Goal: Information Seeking & Learning: Learn about a topic

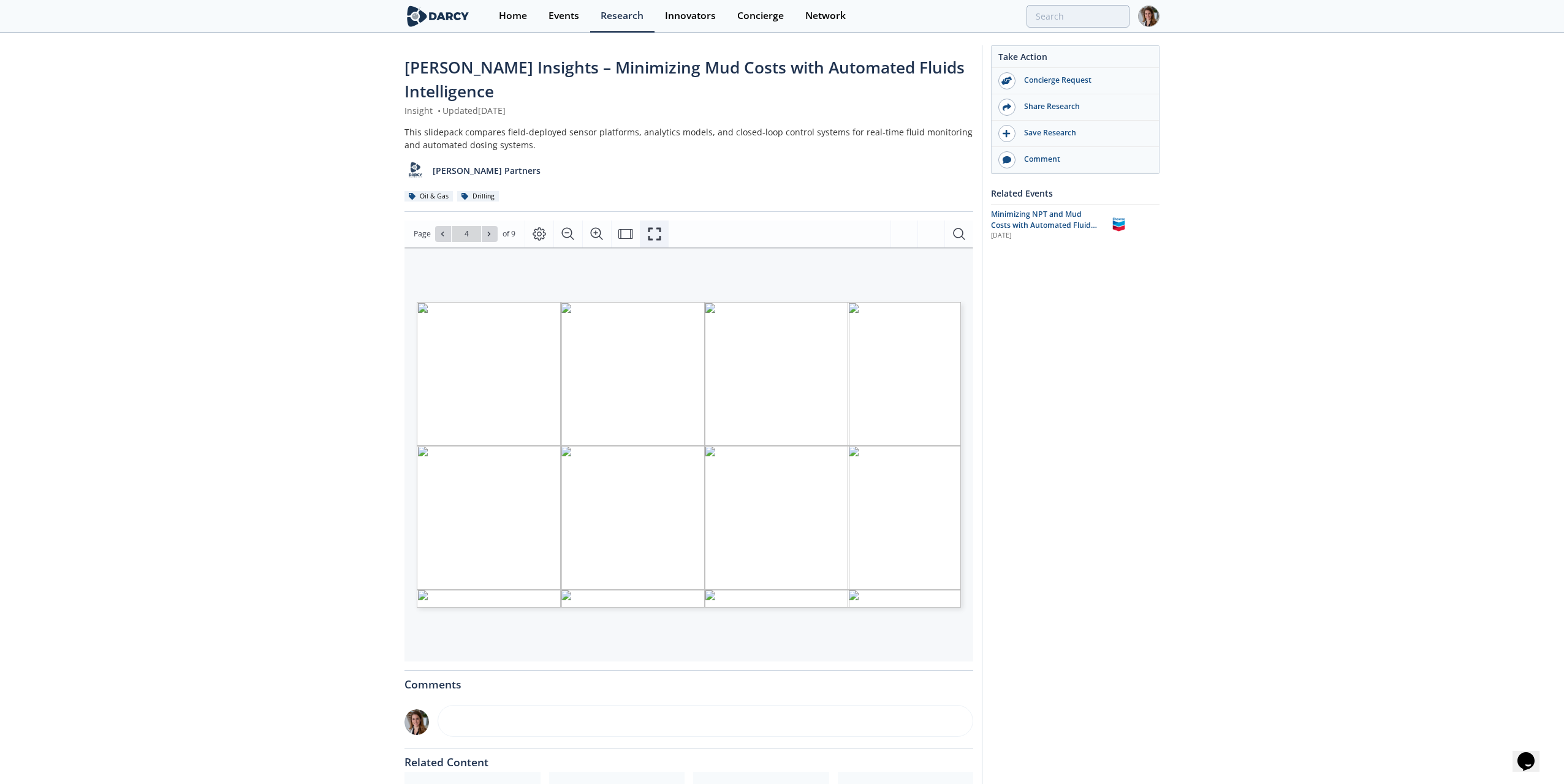
click at [655, 238] on icon "Fullscreen" at bounding box center [654, 234] width 15 height 15
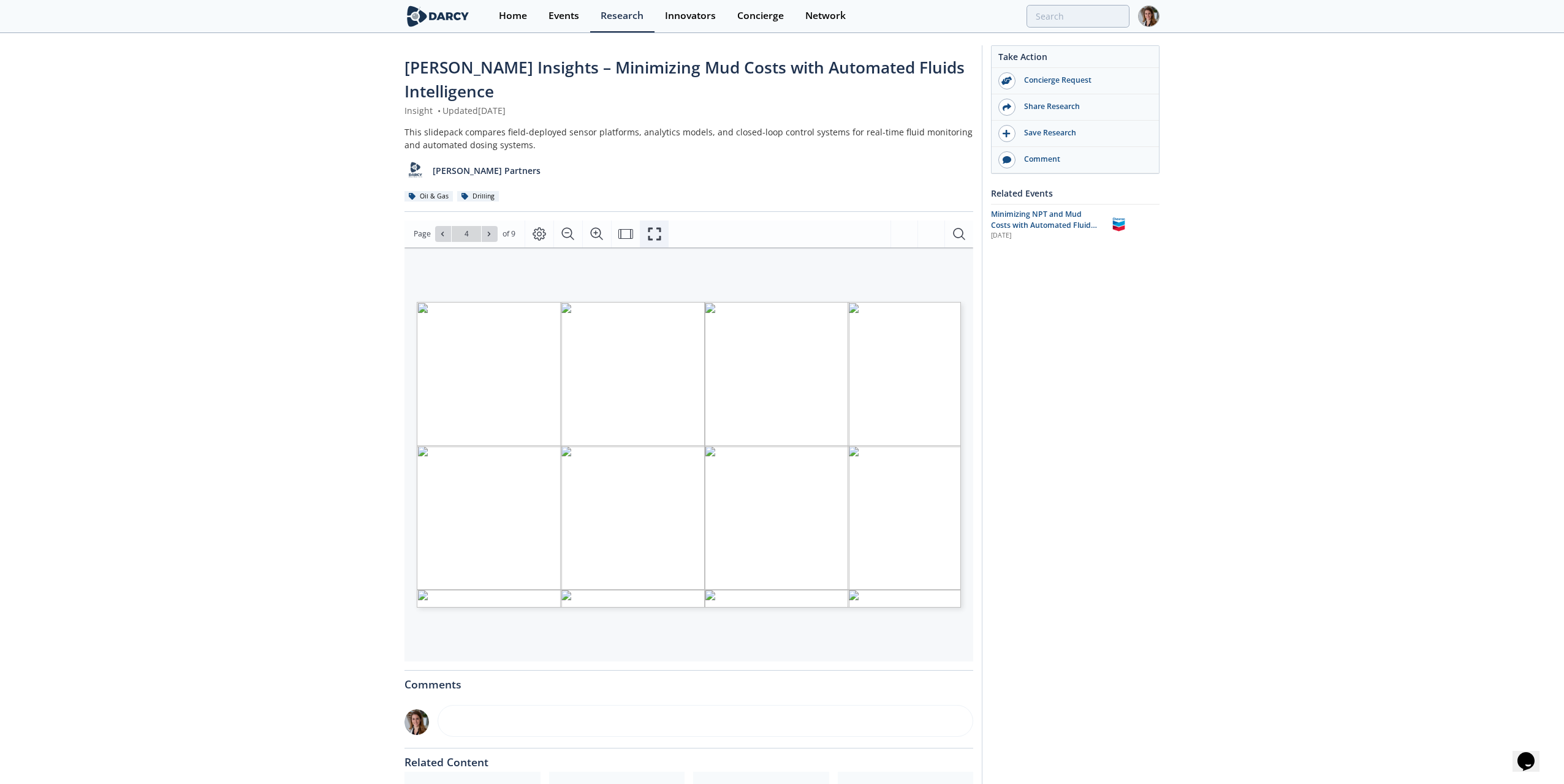
click at [648, 231] on icon "Fullscreen" at bounding box center [654, 234] width 15 height 15
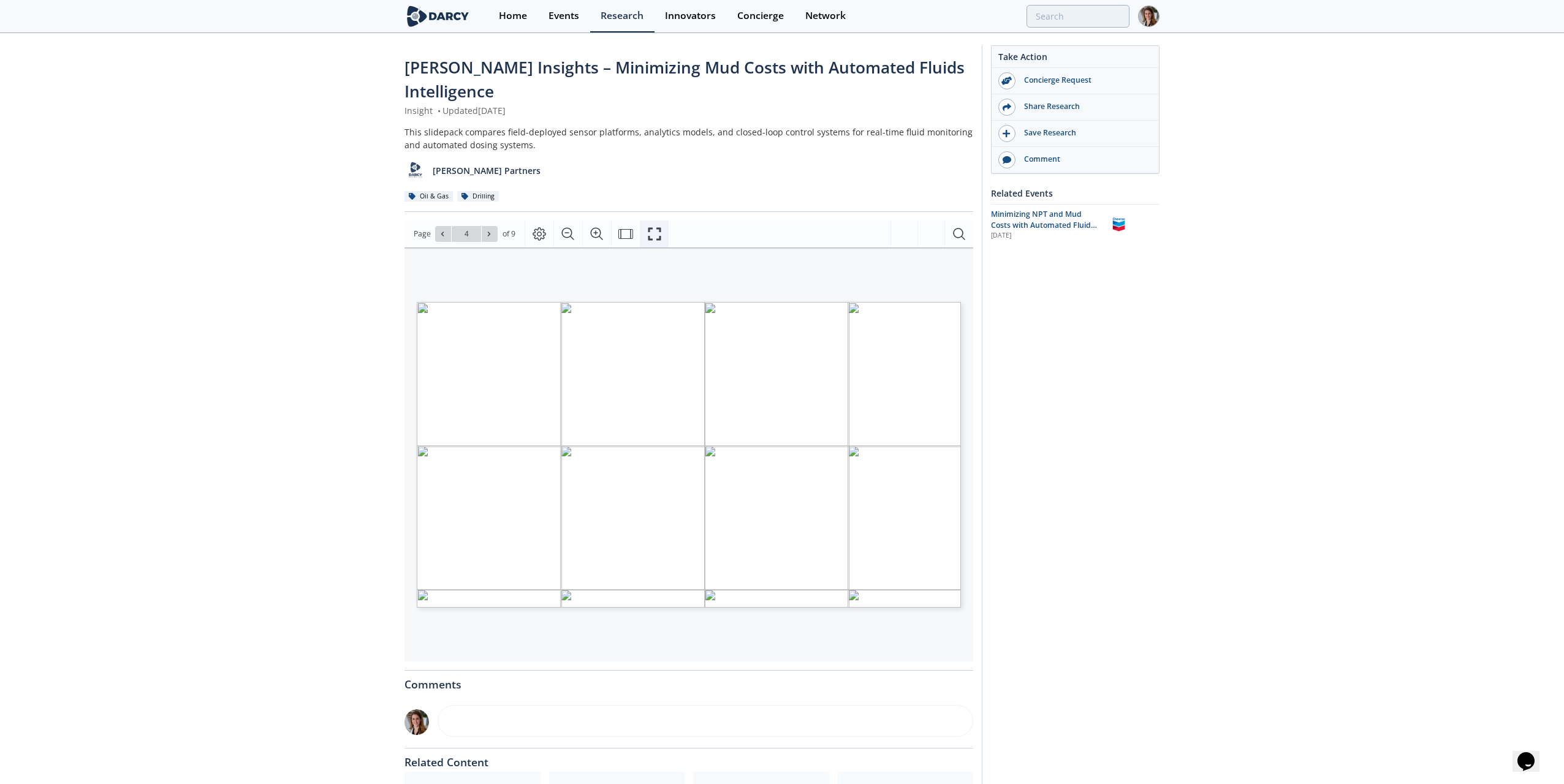
click at [648, 228] on icon "Fullscreen" at bounding box center [654, 233] width 13 height 13
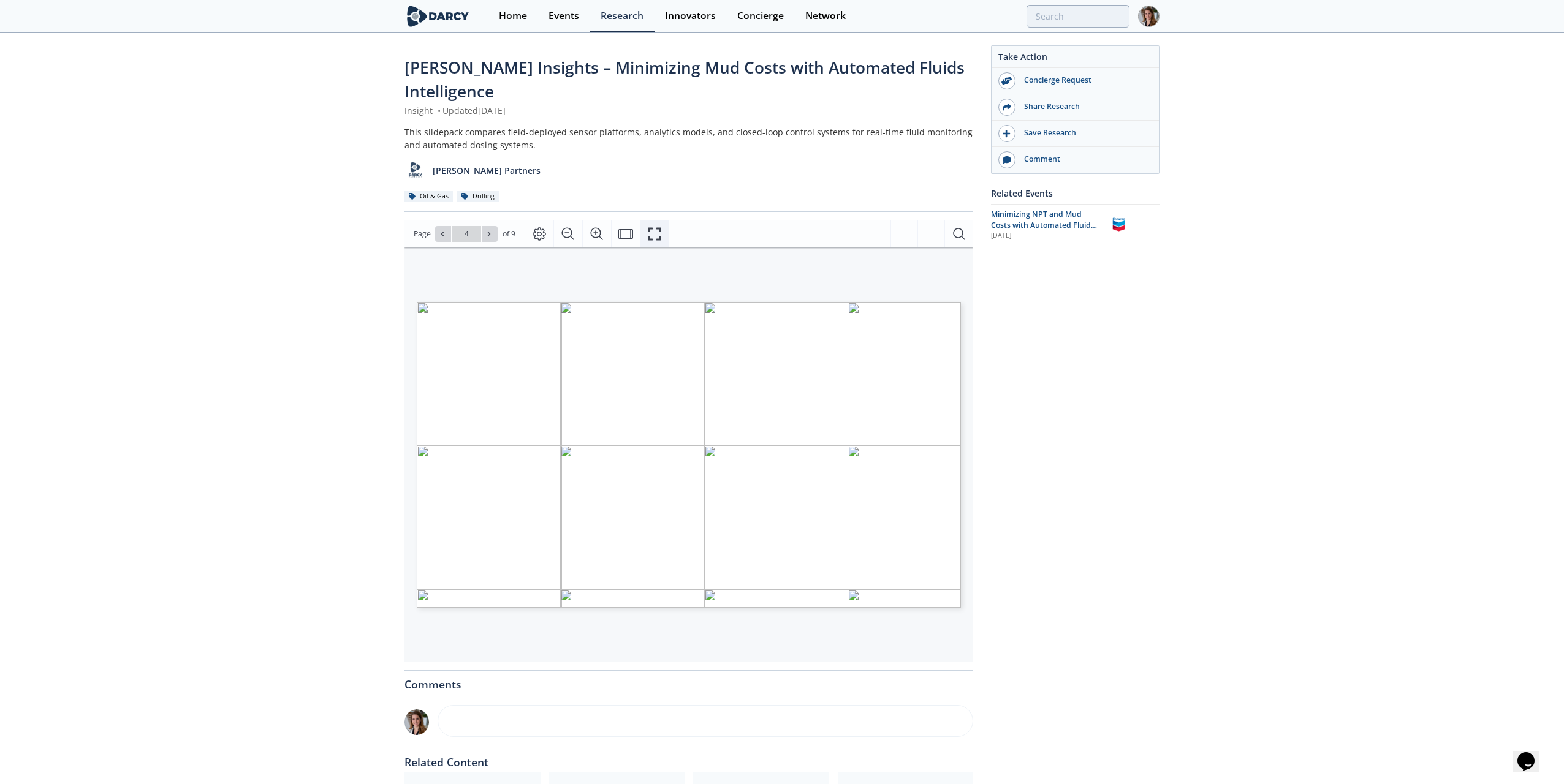
click at [661, 226] on button "Fullscreen" at bounding box center [654, 234] width 28 height 27
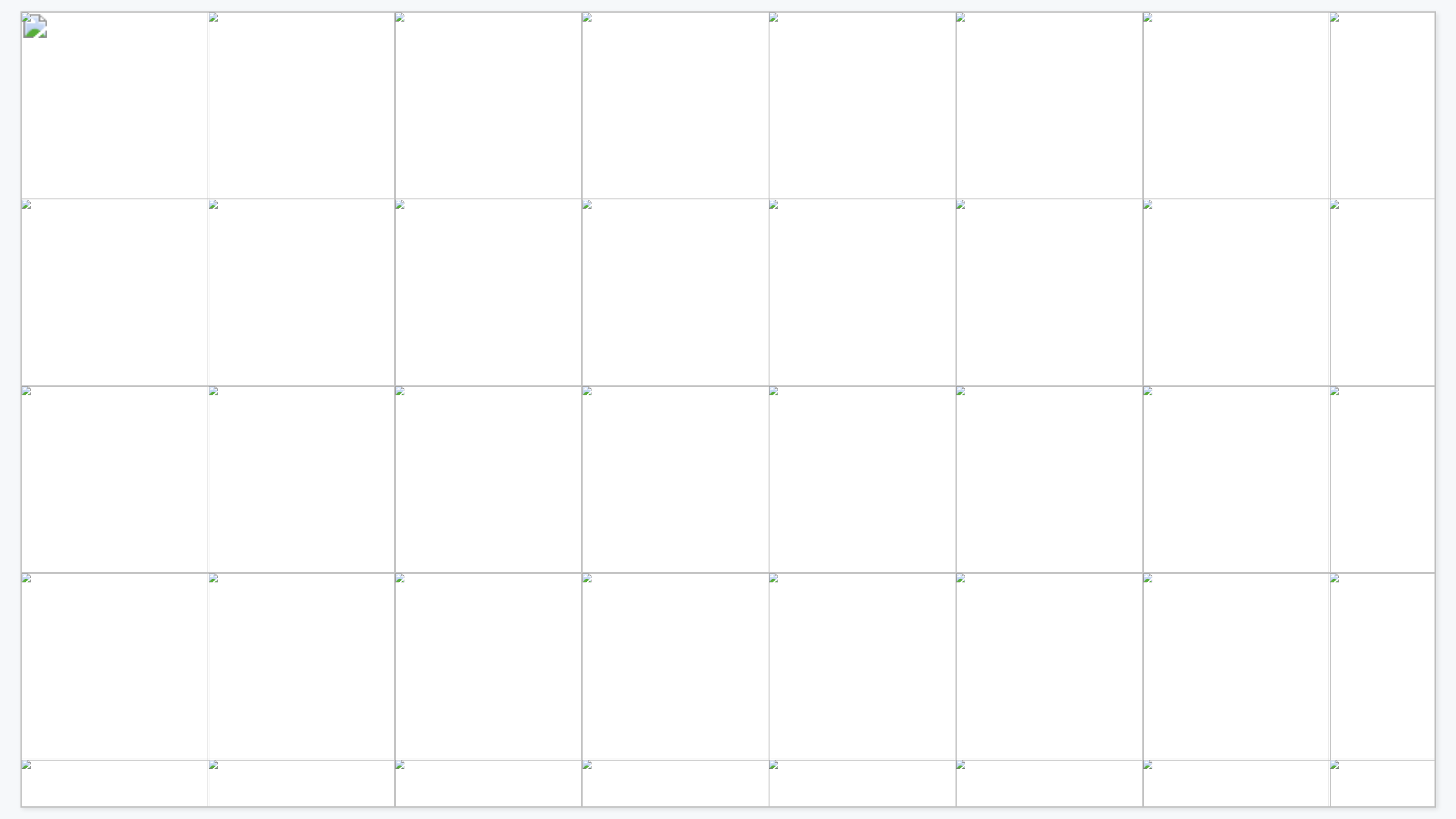
click at [616, 272] on span "enabling autonomous operations" at bounding box center [618, 277] width 243 height 15
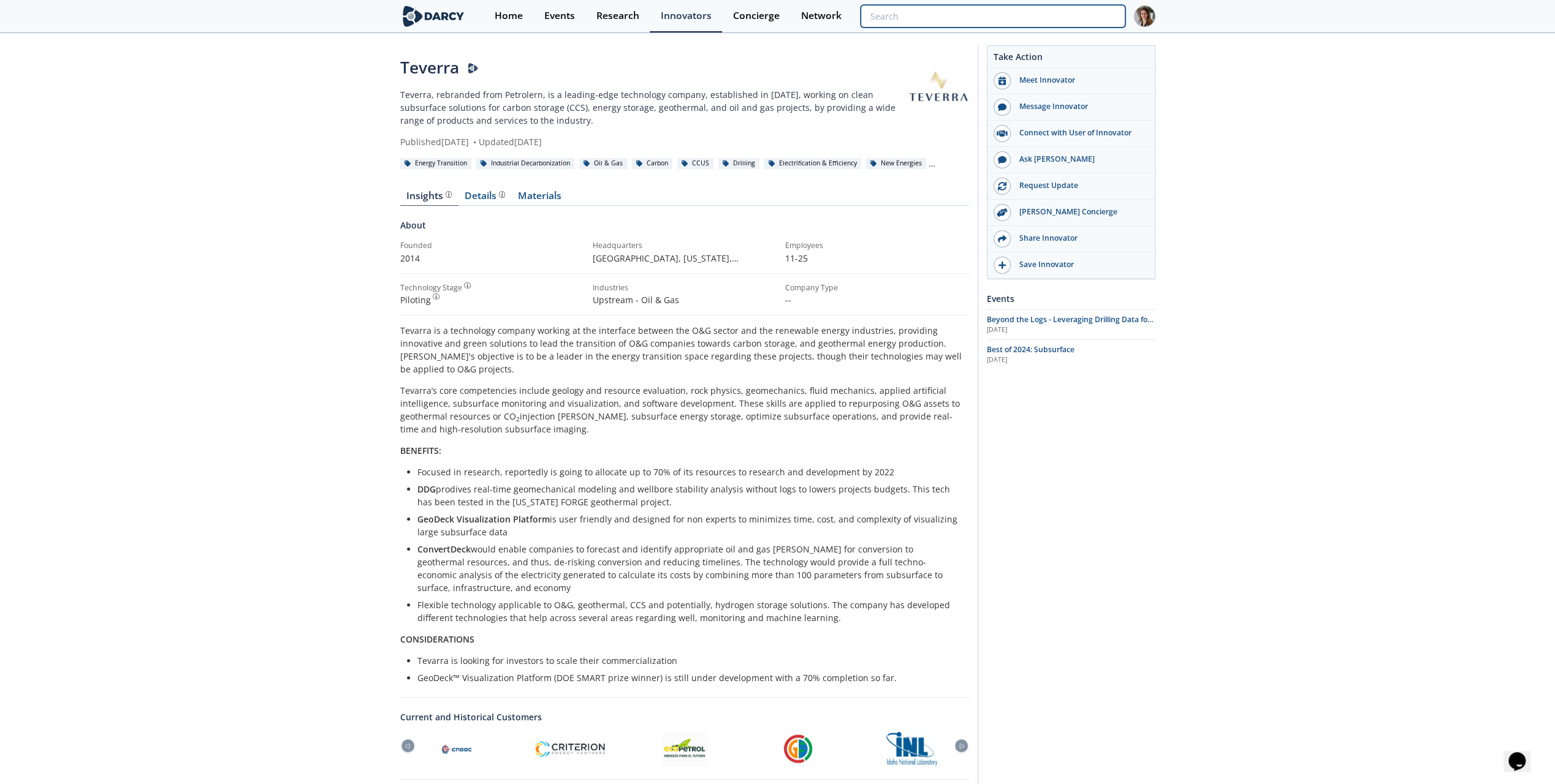
click at [1048, 19] on input "search" at bounding box center [993, 17] width 264 height 23
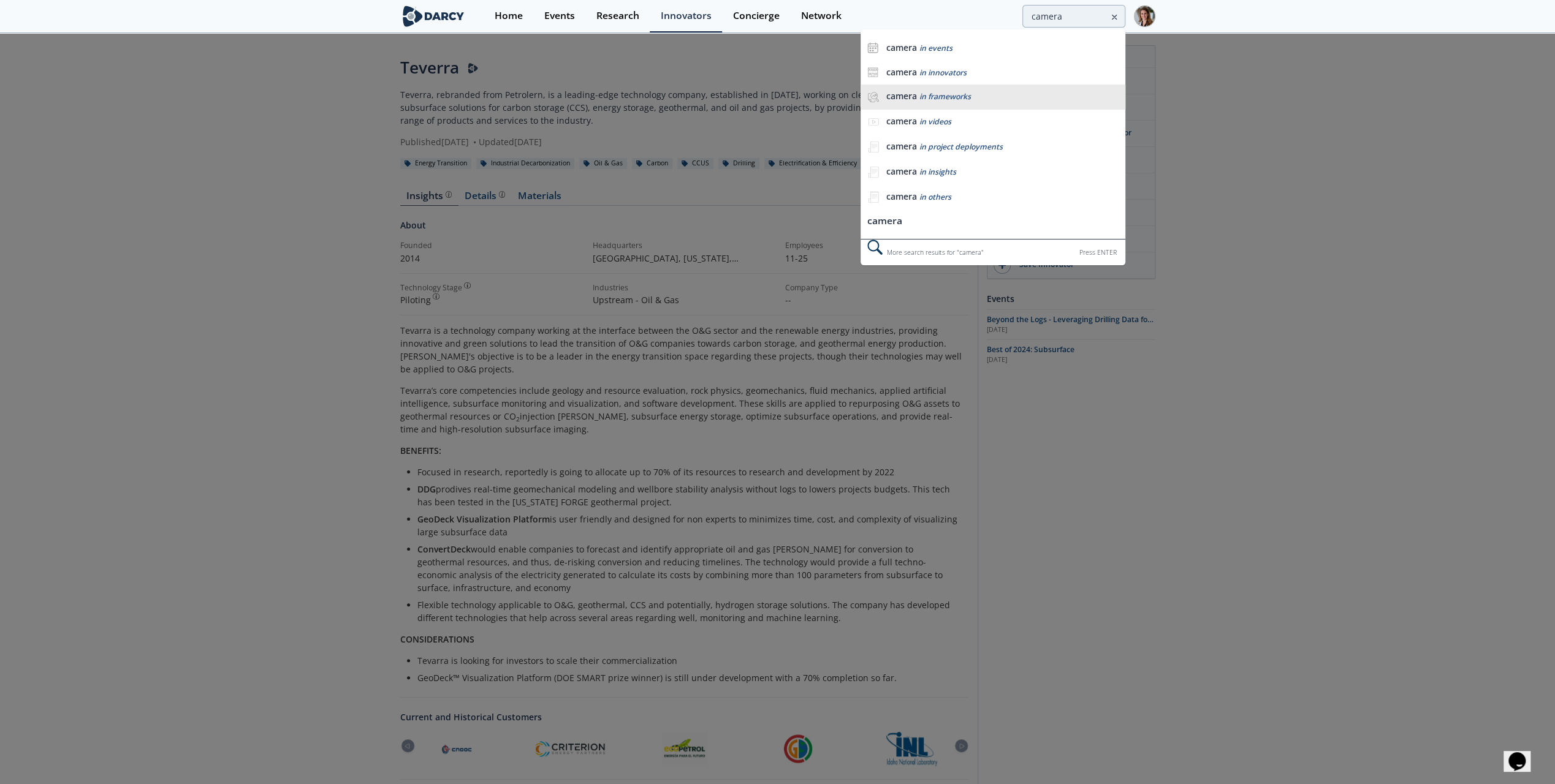
click at [923, 97] on span "in frameworks" at bounding box center [945, 97] width 51 height 11
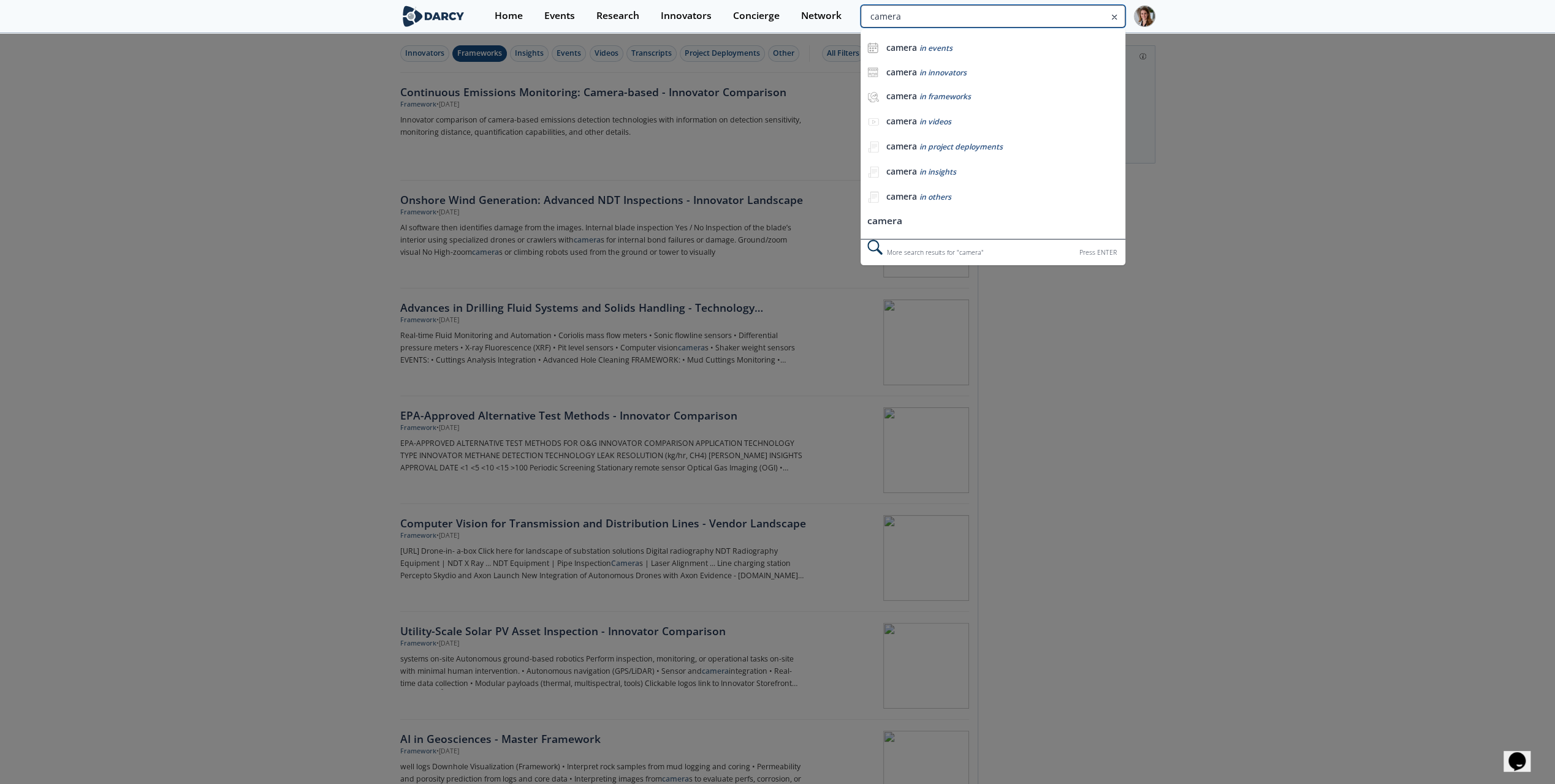
click at [1056, 17] on input "camera" at bounding box center [993, 17] width 264 height 23
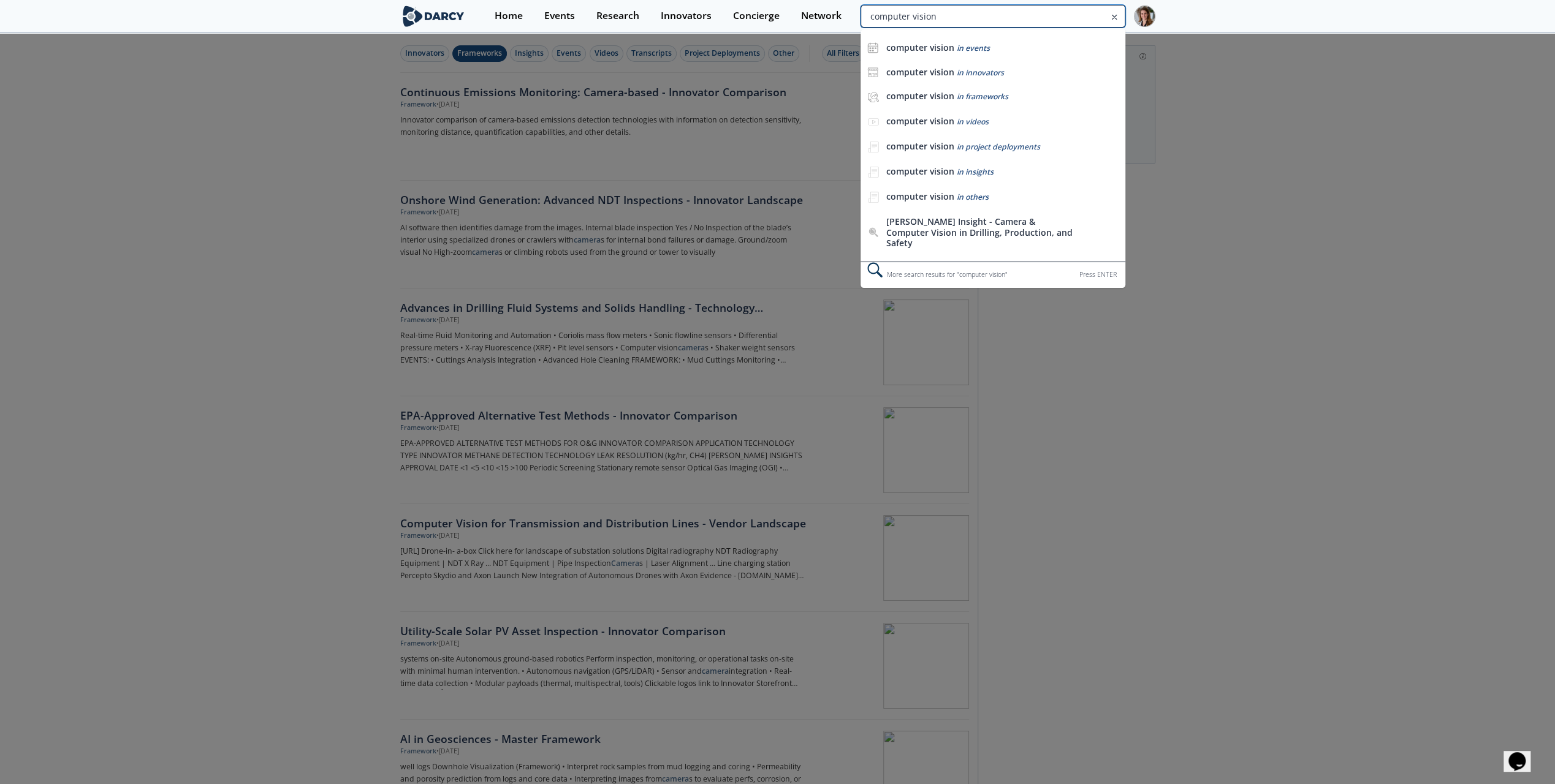
type input "computer vision"
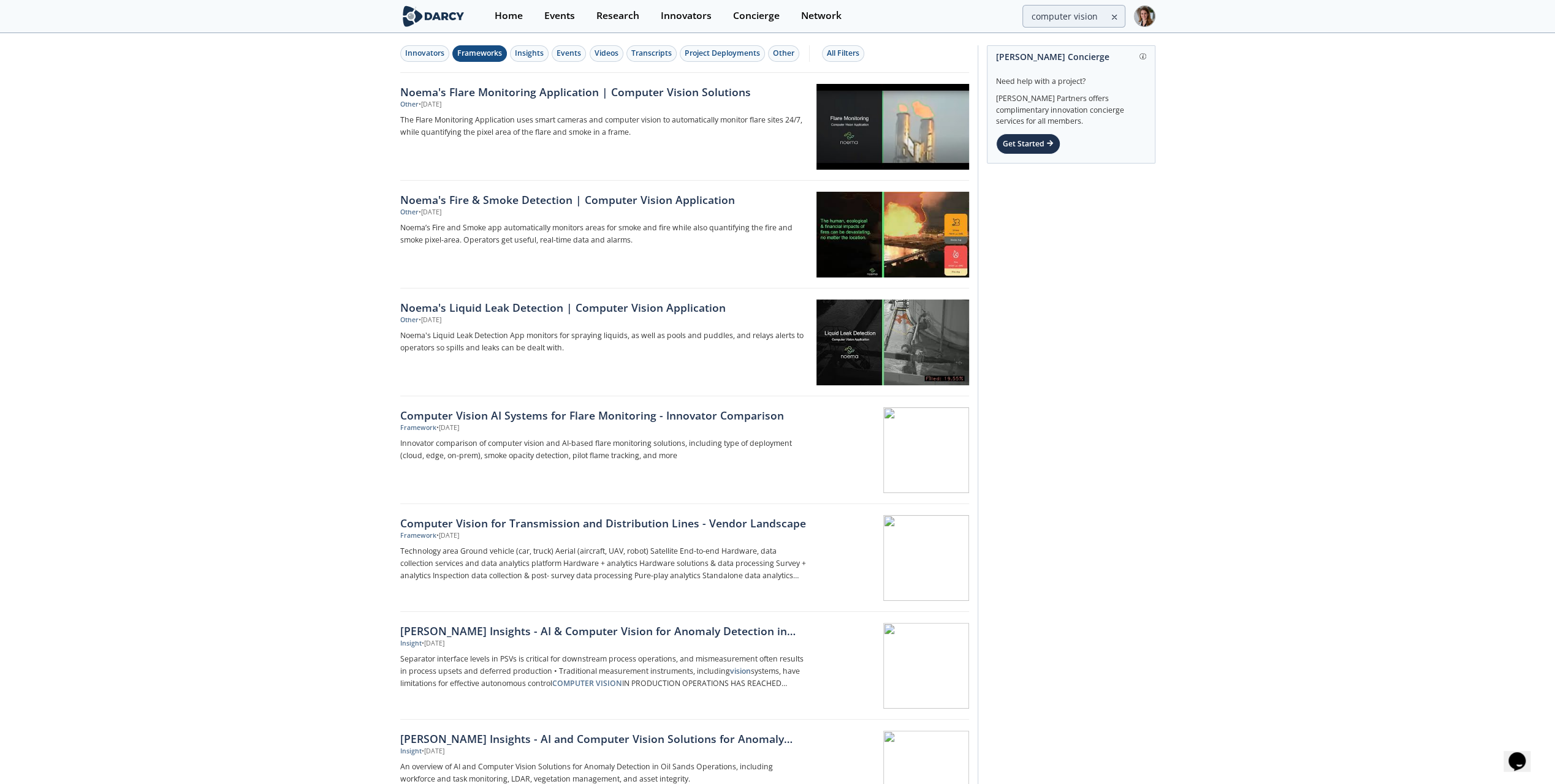
click at [480, 50] on div "Frameworks" at bounding box center [479, 53] width 44 height 11
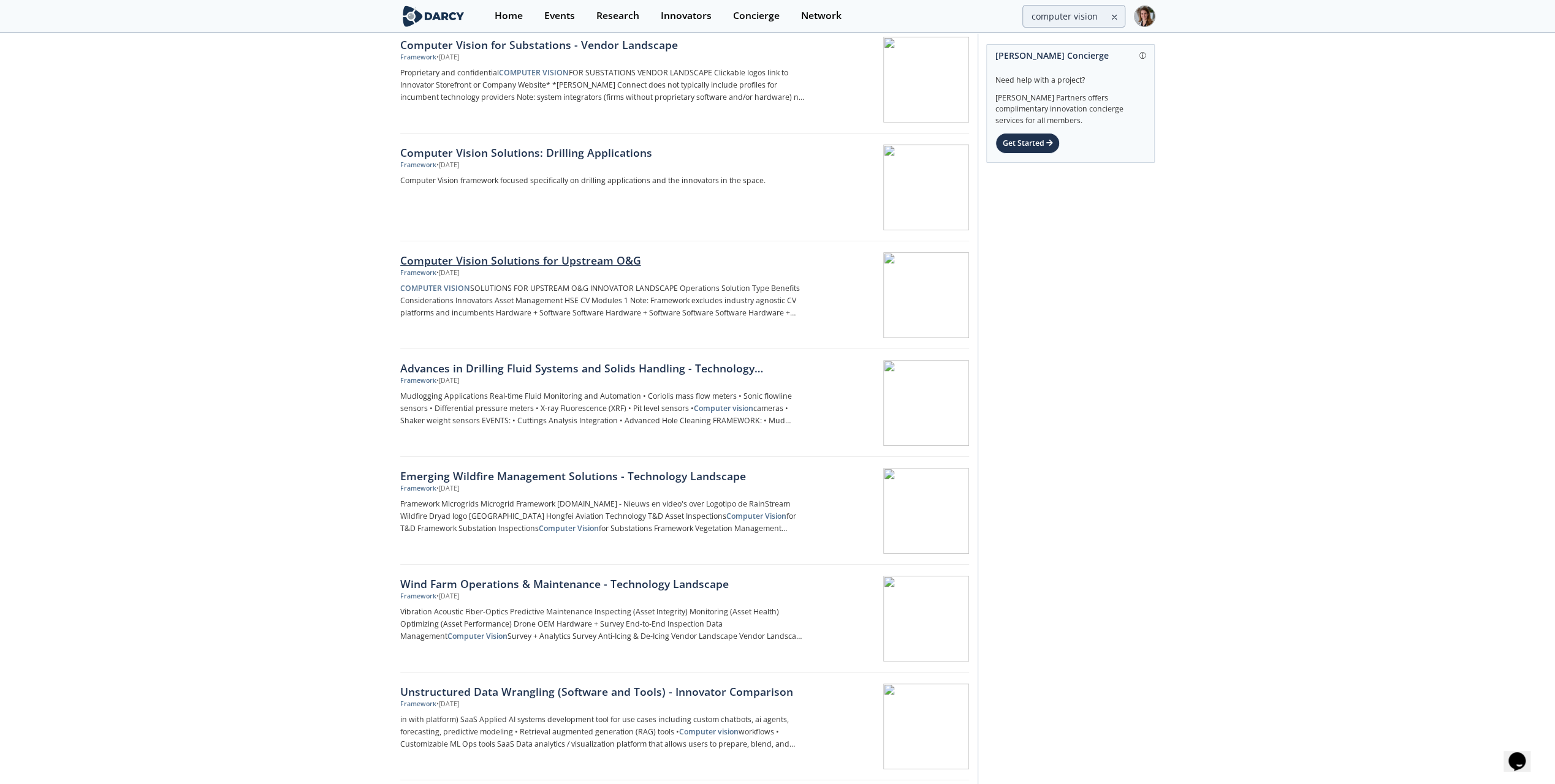
scroll to position [367, 0]
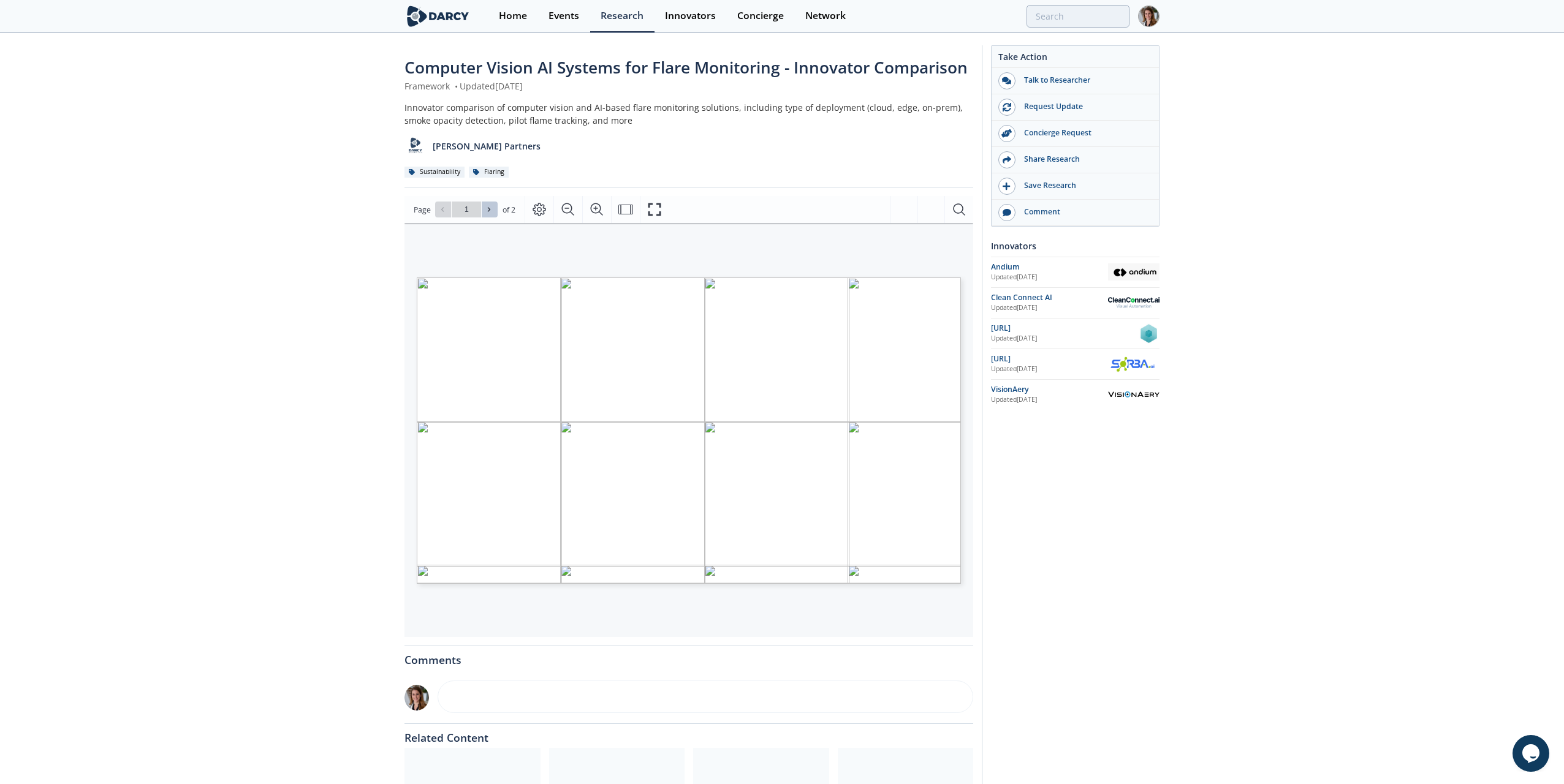
click at [491, 210] on icon at bounding box center [489, 209] width 7 height 7
click at [443, 209] on icon at bounding box center [443, 209] width 7 height 7
type input "1"
click at [659, 204] on icon "Fullscreen" at bounding box center [654, 209] width 15 height 15
click at [266, 357] on div "Computer Vision AI Systems for Flare Monitoring - Innovator Comparison Framewor…" at bounding box center [777, 473] width 1555 height 877
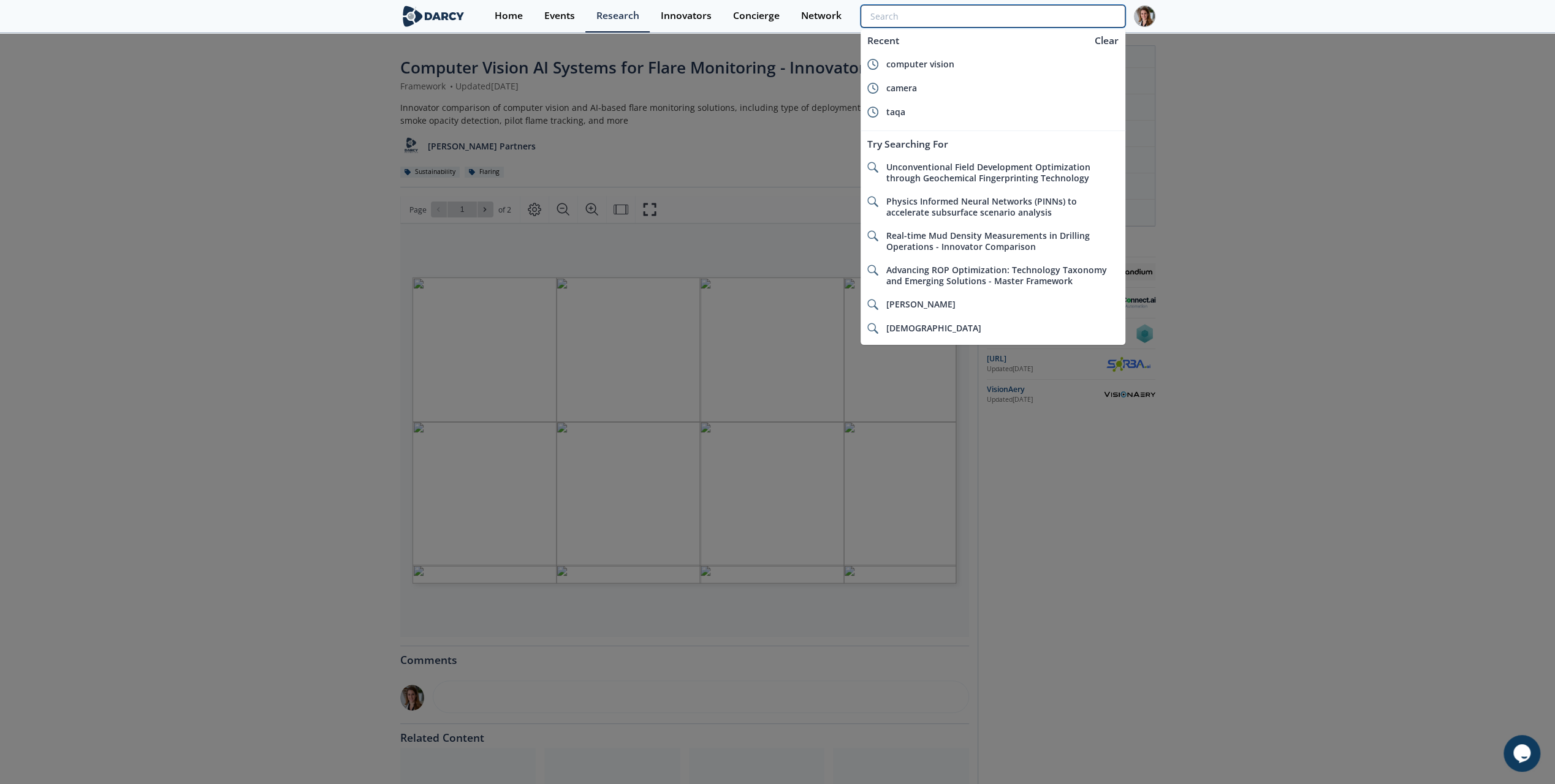
click at [1059, 20] on input "search" at bounding box center [993, 17] width 264 height 23
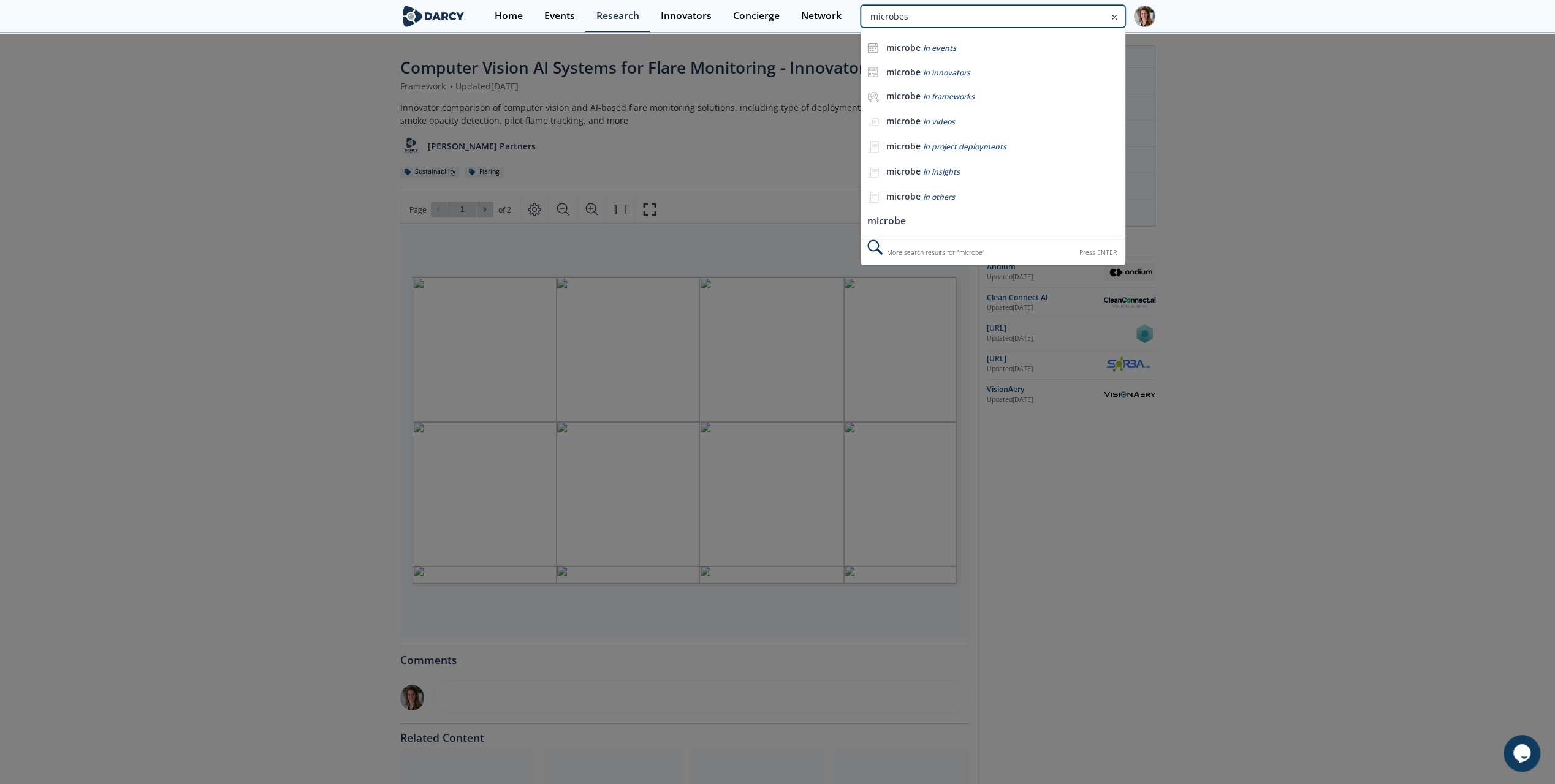
type input "microbes"
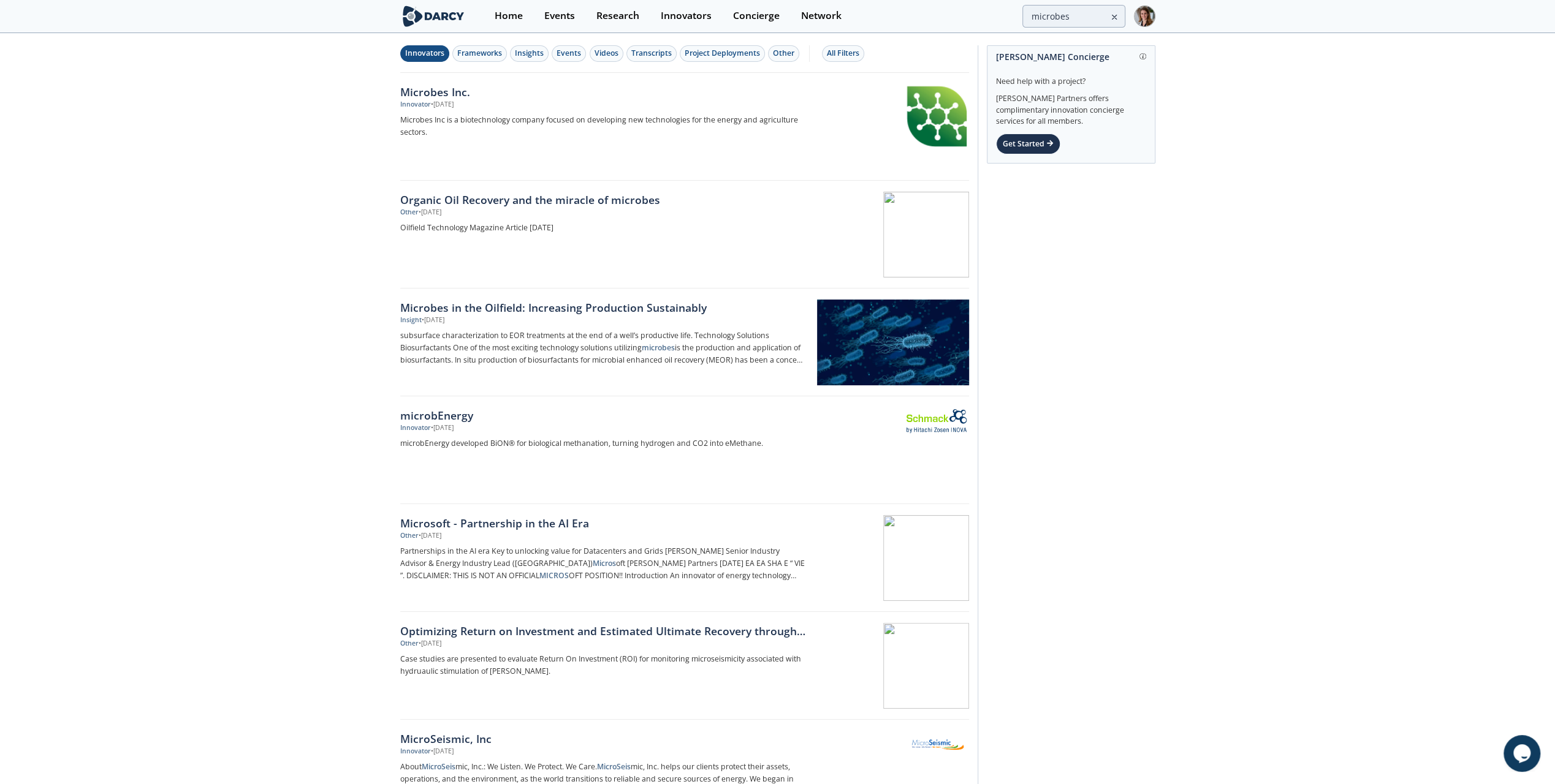
click at [427, 51] on div "Innovators" at bounding box center [425, 53] width 39 height 11
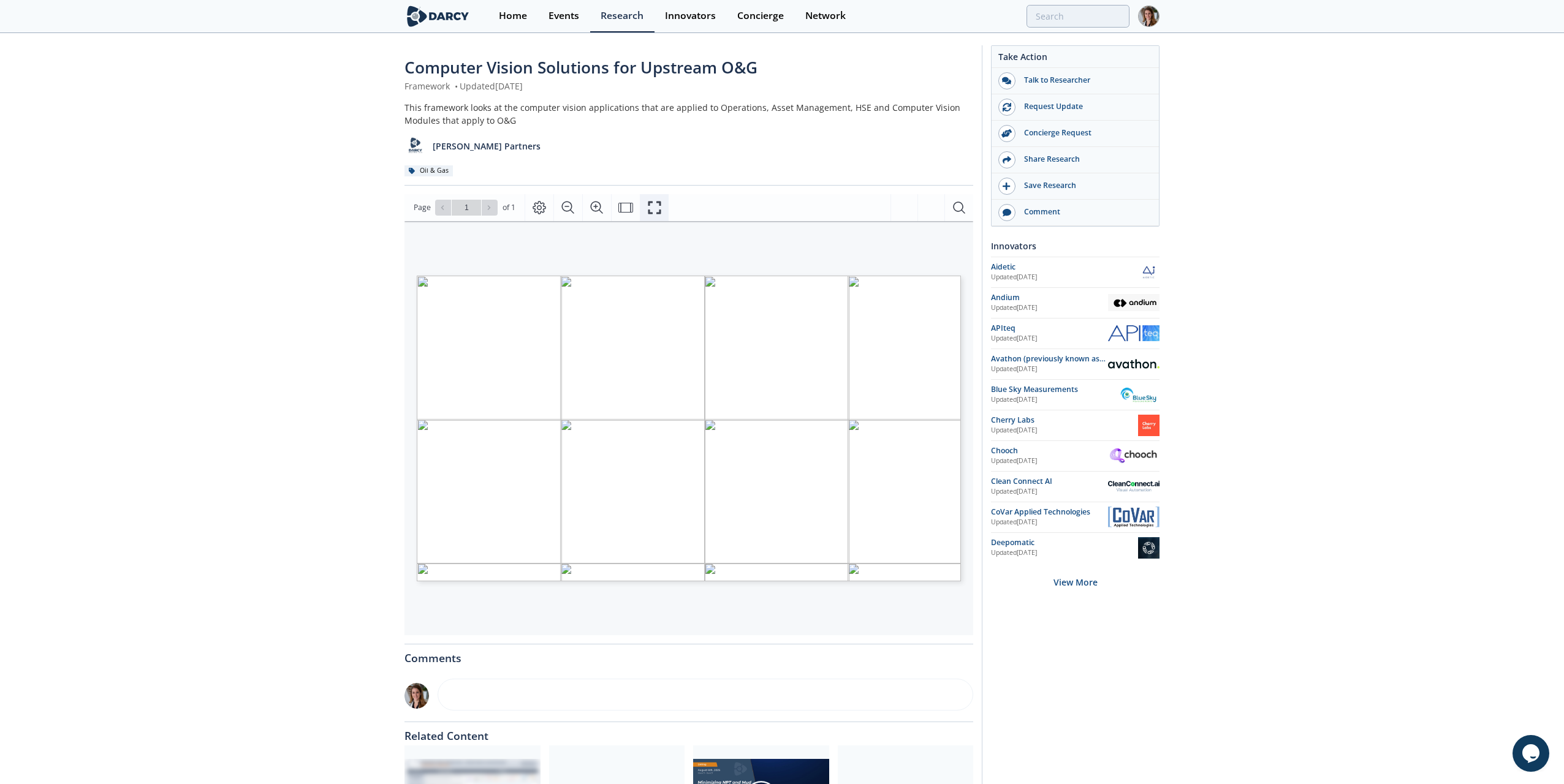
click at [656, 204] on icon "Fullscreen" at bounding box center [654, 208] width 15 height 15
